Goal: Task Accomplishment & Management: Use online tool/utility

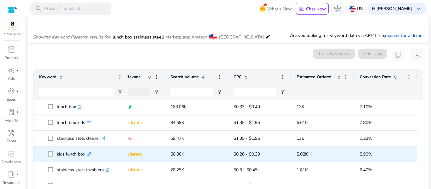
scroll to position [0, 92]
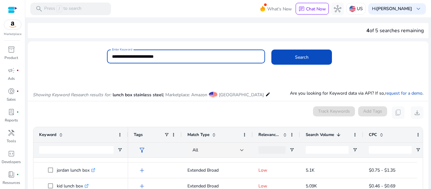
click at [184, 56] on input "**********" at bounding box center [186, 56] width 148 height 7
type input "*"
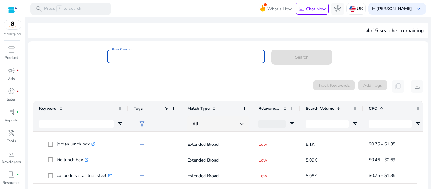
type input "*"
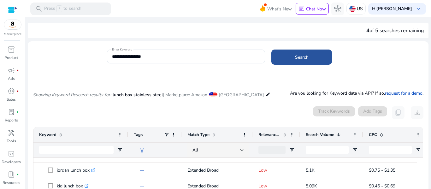
click at [309, 58] on span at bounding box center [301, 57] width 61 height 15
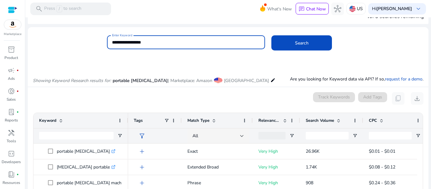
click at [152, 42] on input "**********" at bounding box center [186, 42] width 148 height 7
type input "*"
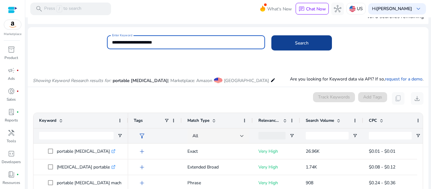
type input "**********"
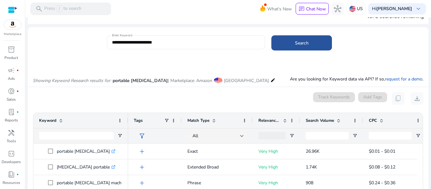
click at [301, 48] on span at bounding box center [301, 42] width 61 height 15
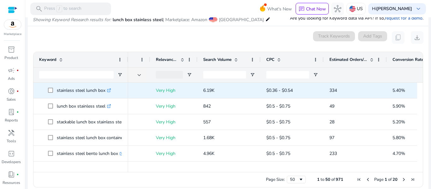
scroll to position [0, 103]
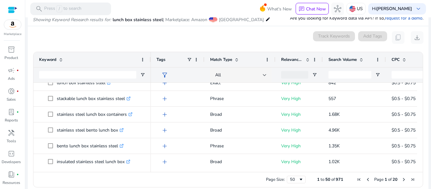
drag, startPoint x: 127, startPoint y: 57, endPoint x: 151, endPoint y: 59, distance: 23.2
click at [151, 59] on div at bounding box center [150, 59] width 3 height 15
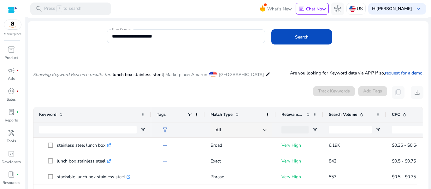
scroll to position [20, 0]
click at [360, 112] on span at bounding box center [361, 114] width 5 height 5
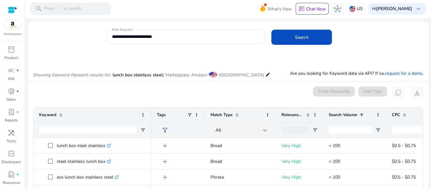
click at [360, 112] on span at bounding box center [361, 114] width 5 height 5
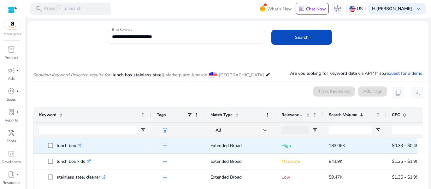
scroll to position [0, 0]
